Goal: Information Seeking & Learning: Learn about a topic

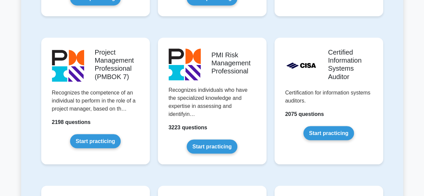
scroll to position [570, 0]
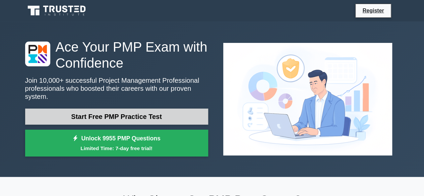
click at [168, 113] on link "Start Free PMP Practice Test" at bounding box center [116, 117] width 183 height 16
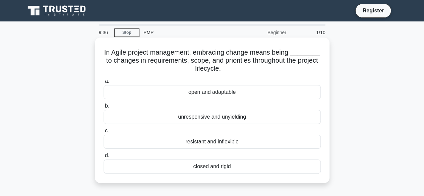
click at [220, 92] on div "open and adaptable" at bounding box center [212, 92] width 217 height 14
click at [104, 83] on input "a. open and adaptable" at bounding box center [104, 81] width 0 height 4
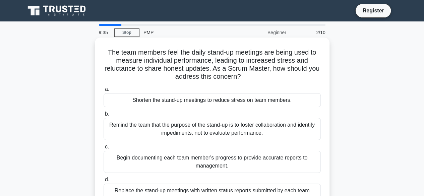
scroll to position [34, 0]
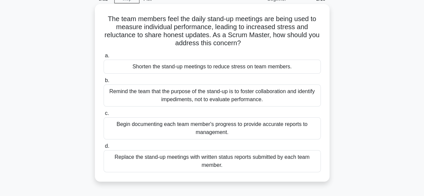
click at [298, 98] on div "Remind the team that the purpose of the stand-up is to foster collaboration and…" at bounding box center [212, 95] width 217 height 22
click at [104, 83] on input "b. Remind the team that the purpose of the stand-up is to foster collaboration …" at bounding box center [104, 80] width 0 height 4
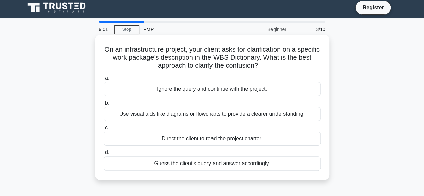
scroll to position [0, 0]
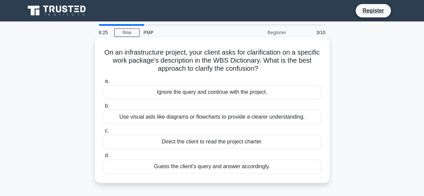
click at [256, 118] on div "Use visual aids like diagrams or flowcharts to provide a clearer understanding." at bounding box center [212, 117] width 217 height 14
click at [104, 108] on input "b. Use visual aids like diagrams or flowcharts to provide a clearer understandi…" at bounding box center [104, 106] width 0 height 4
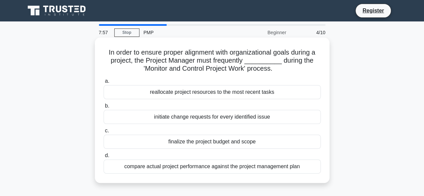
click at [280, 166] on div "compare actual project performance against the project management plan" at bounding box center [212, 166] width 217 height 14
click at [104, 158] on input "d. compare actual project performance against the project management plan" at bounding box center [104, 155] width 0 height 4
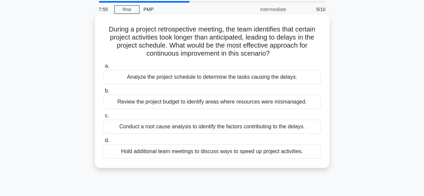
scroll to position [34, 0]
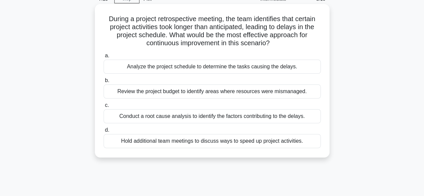
click at [236, 117] on div "Conduct a root cause analysis to identify the factors contributing to the delay…" at bounding box center [212, 116] width 217 height 14
click at [104, 108] on input "c. Conduct a root cause analysis to identify the factors contributing to the de…" at bounding box center [104, 105] width 0 height 4
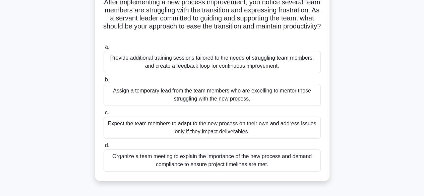
scroll to position [67, 0]
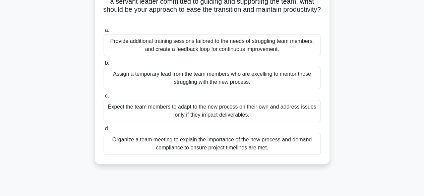
click at [278, 47] on div "Provide additional training sessions tailored to the needs of struggling team m…" at bounding box center [212, 45] width 217 height 22
click at [104, 33] on input "a. Provide additional training sessions tailored to the needs of struggling tea…" at bounding box center [104, 30] width 0 height 4
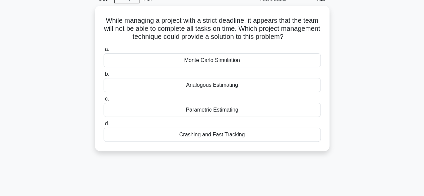
scroll to position [0, 0]
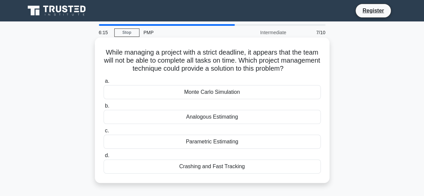
click at [238, 167] on div "Crashing and Fast Tracking" at bounding box center [212, 166] width 217 height 14
click at [104, 158] on input "d. Crashing and Fast Tracking" at bounding box center [104, 155] width 0 height 4
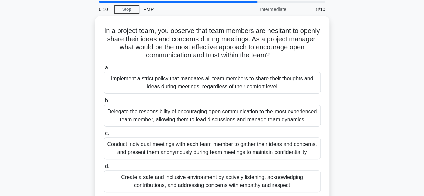
scroll to position [34, 0]
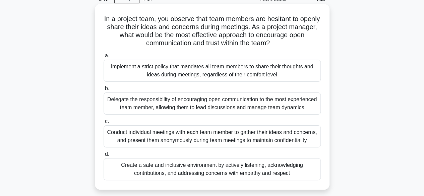
click at [293, 135] on div "Conduct individual meetings with each team member to gather their ideas and con…" at bounding box center [212, 136] width 217 height 22
click at [104, 124] on input "c. Conduct individual meetings with each team member to gather their ideas and …" at bounding box center [104, 121] width 0 height 4
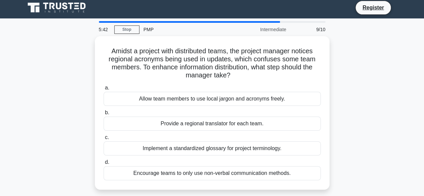
scroll to position [0, 0]
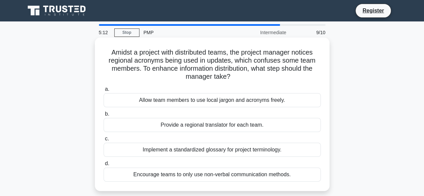
click at [288, 149] on div "Implement a standardized glossary for project terminology." at bounding box center [212, 150] width 217 height 14
click at [104, 141] on input "c. Implement a standardized glossary for project terminology." at bounding box center [104, 139] width 0 height 4
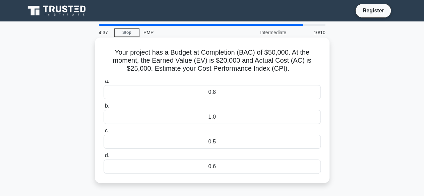
click at [240, 93] on div "0.8" at bounding box center [212, 92] width 217 height 14
click at [104, 83] on input "a. 0.8" at bounding box center [104, 81] width 0 height 4
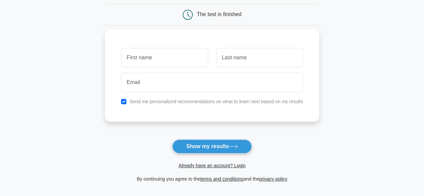
scroll to position [67, 0]
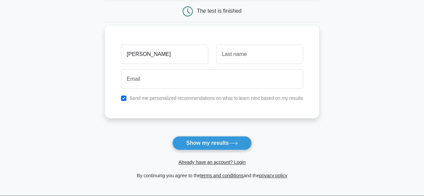
type input "Elvina"
click at [237, 58] on input "text" at bounding box center [259, 54] width 87 height 19
type input "Mammadova"
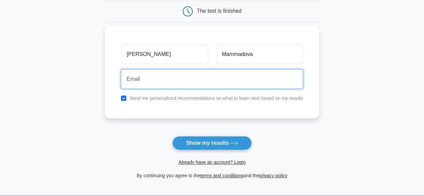
click at [196, 79] on input "email" at bounding box center [212, 78] width 182 height 19
type input "elnasirova@mail.ru"
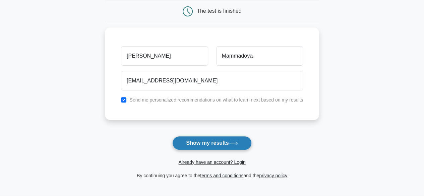
click at [220, 145] on button "Show my results" at bounding box center [211, 143] width 79 height 14
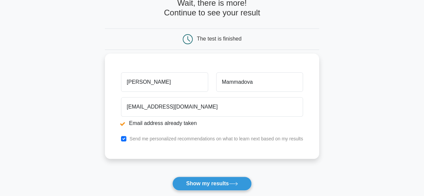
scroll to position [67, 0]
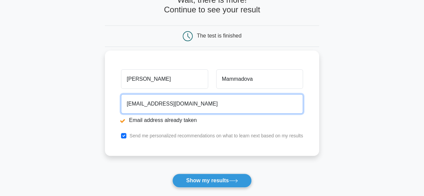
drag, startPoint x: 190, startPoint y: 104, endPoint x: 121, endPoint y: 101, distance: 69.1
click at [121, 101] on input "elnasirova@mail.ru" at bounding box center [212, 103] width 182 height 19
type input "[PERSON_NAME][EMAIL_ADDRESS][PERSON_NAME][DOMAIN_NAME]"
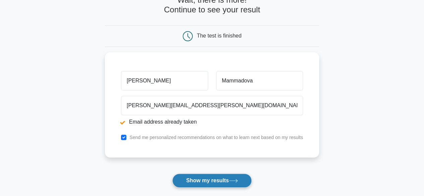
click at [215, 179] on button "Show my results" at bounding box center [211, 181] width 79 height 14
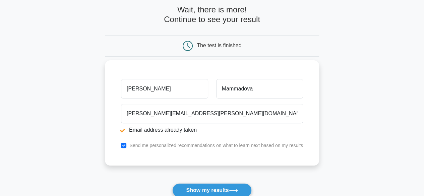
scroll to position [67, 0]
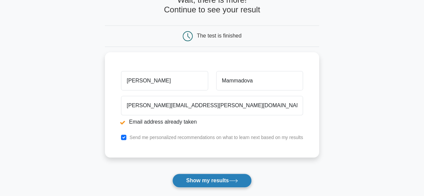
click at [211, 183] on button "Show my results" at bounding box center [211, 181] width 79 height 14
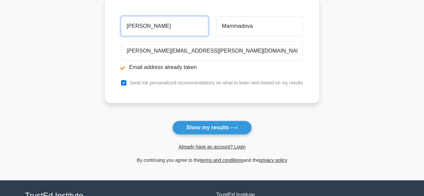
scroll to position [134, 0]
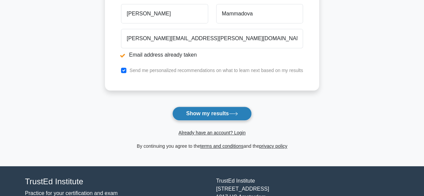
click at [216, 111] on button "Show my results" at bounding box center [211, 114] width 79 height 14
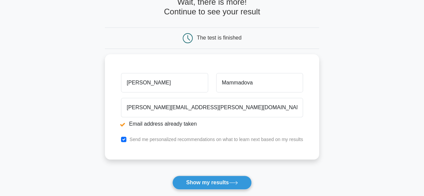
scroll to position [67, 0]
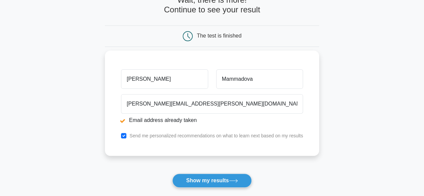
click at [169, 135] on label "Send me personalized recommendations on what to learn next based on my results" at bounding box center [216, 135] width 174 height 5
click at [122, 136] on input "checkbox" at bounding box center [123, 135] width 5 height 5
checkbox input "false"
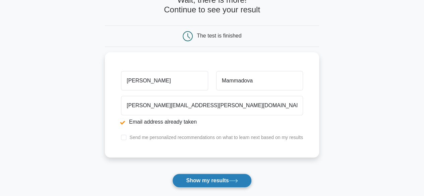
click at [196, 177] on button "Show my results" at bounding box center [211, 181] width 79 height 14
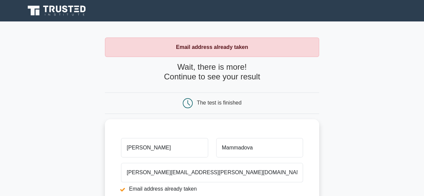
drag, startPoint x: 267, startPoint y: 78, endPoint x: 162, endPoint y: 68, distance: 105.6
click at [162, 68] on h4 "Wait, there is more! Continue to see your result" at bounding box center [212, 71] width 214 height 19
copy h4 "Wait, there is more! Continue to see your result"
click at [288, 92] on div "The test is finished" at bounding box center [212, 102] width 214 height 21
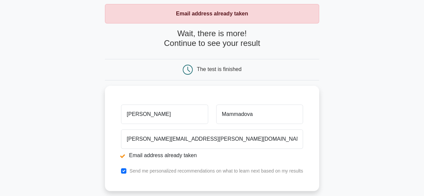
click at [215, 68] on div "The test is finished" at bounding box center [219, 69] width 45 height 6
click at [265, 78] on div "The test is finished" at bounding box center [212, 69] width 214 height 21
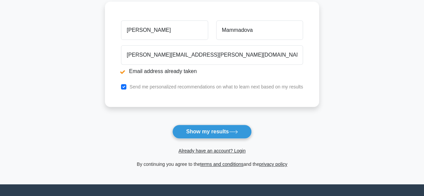
scroll to position [134, 0]
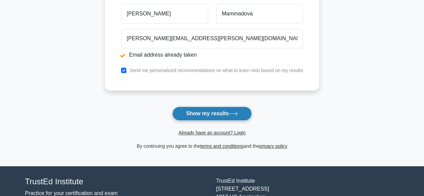
click at [236, 112] on icon at bounding box center [233, 114] width 9 height 4
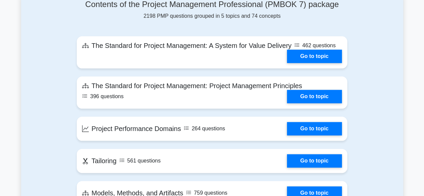
scroll to position [335, 0]
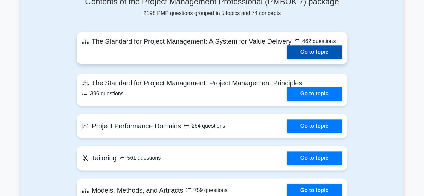
click at [306, 48] on link "Go to topic" at bounding box center [314, 51] width 55 height 13
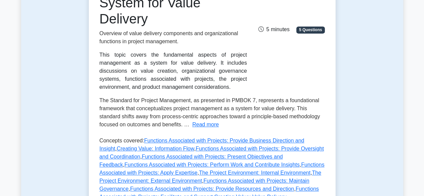
scroll to position [335, 0]
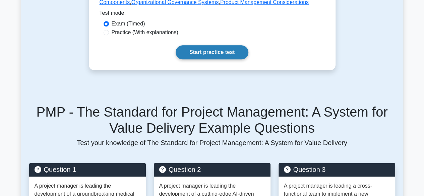
click at [216, 55] on link "Start practice test" at bounding box center [212, 52] width 73 height 14
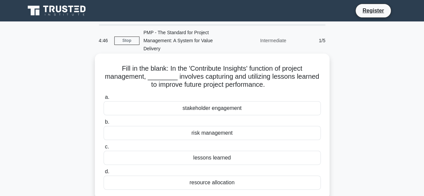
scroll to position [34, 0]
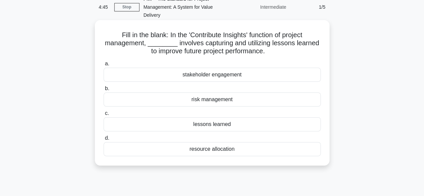
click at [236, 126] on div "lessons learned" at bounding box center [212, 124] width 217 height 14
click at [104, 116] on input "c. lessons learned" at bounding box center [104, 113] width 0 height 4
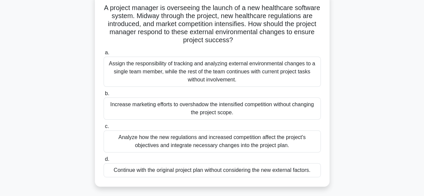
scroll to position [67, 0]
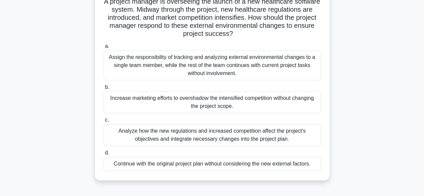
click at [298, 137] on div "Analyze how the new regulations and increased competition affect the project's …" at bounding box center [212, 135] width 217 height 22
click at [104, 122] on input "c. Analyze how the new regulations and increased competition affect the project…" at bounding box center [104, 120] width 0 height 4
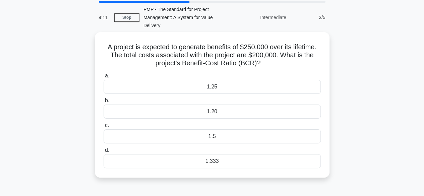
scroll to position [34, 0]
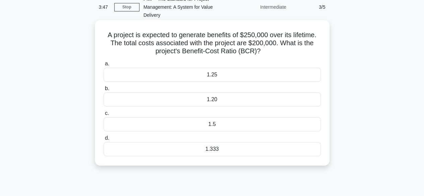
click at [225, 125] on div "1.5" at bounding box center [212, 124] width 217 height 14
click at [104, 116] on input "c. 1.5" at bounding box center [104, 113] width 0 height 4
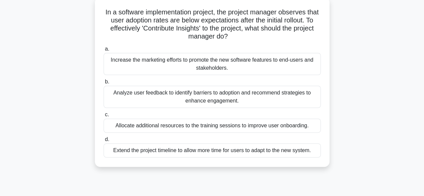
scroll to position [67, 0]
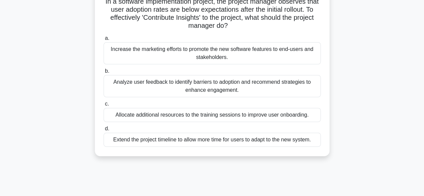
click at [250, 88] on div "Analyze user feedback to identify barriers to adoption and recommend strategies…" at bounding box center [212, 86] width 217 height 22
click at [104, 73] on input "b. Analyze user feedback to identify barriers to adoption and recommend strateg…" at bounding box center [104, 71] width 0 height 4
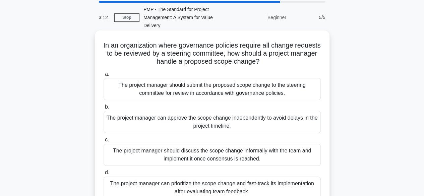
scroll to position [34, 0]
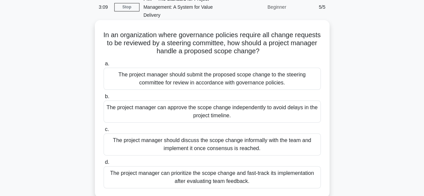
click at [269, 147] on div "The project manager should discuss the scope change informally with the team an…" at bounding box center [212, 144] width 217 height 22
click at [104, 132] on input "c. The project manager should discuss the scope change informally with the team…" at bounding box center [104, 129] width 0 height 4
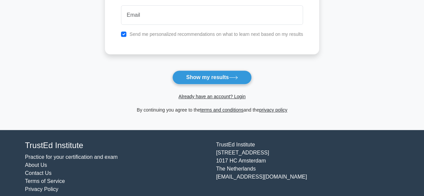
scroll to position [134, 0]
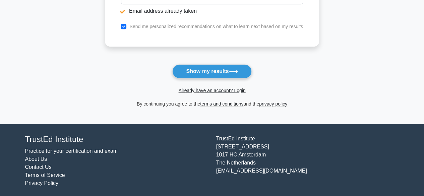
scroll to position [177, 0]
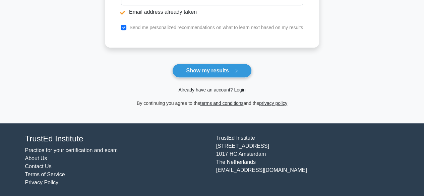
click at [217, 88] on link "Already have an account? Login" at bounding box center [211, 89] width 67 height 5
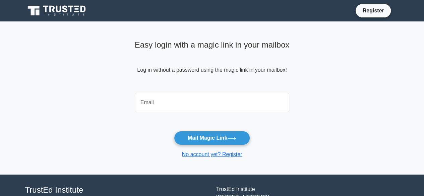
click at [169, 100] on input "email" at bounding box center [212, 102] width 155 height 19
type input "[EMAIL_ADDRESS][DOMAIN_NAME]"
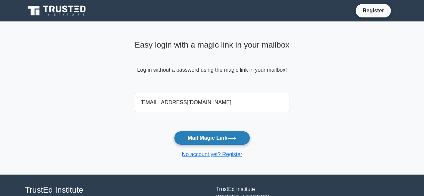
click at [236, 137] on icon at bounding box center [231, 139] width 9 height 4
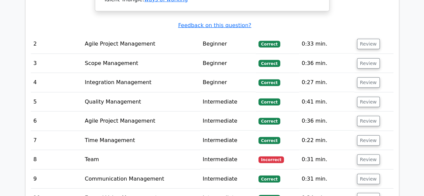
scroll to position [905, 0]
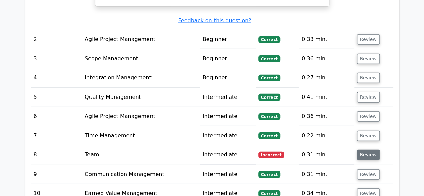
click at [363, 150] on button "Review" at bounding box center [368, 155] width 23 height 10
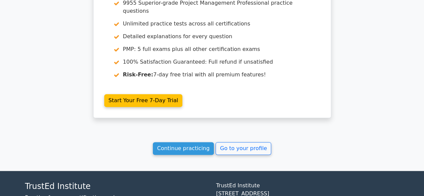
scroll to position [1658, 0]
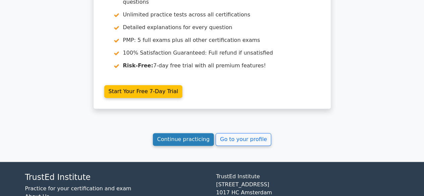
click at [191, 133] on link "Continue practicing" at bounding box center [183, 139] width 61 height 13
